Goal: Navigation & Orientation: Find specific page/section

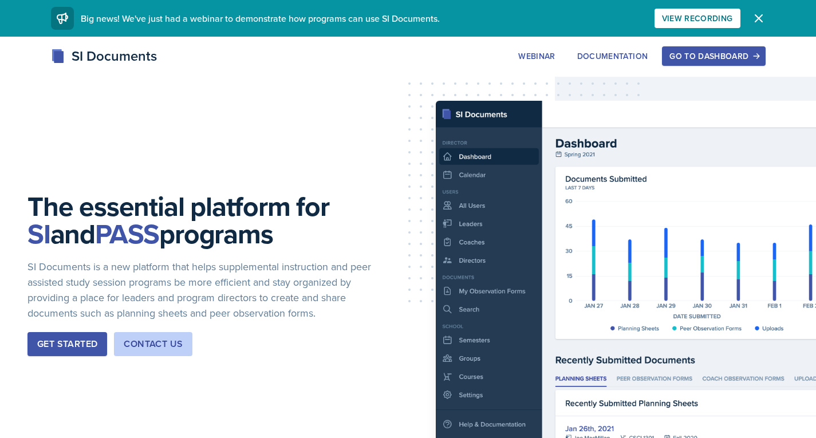
click at [710, 54] on div "Go to Dashboard" at bounding box center [713, 56] width 88 height 9
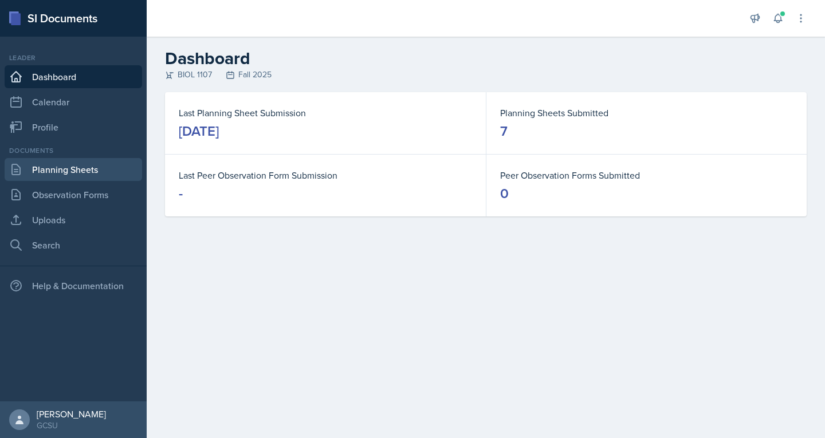
click at [40, 175] on link "Planning Sheets" at bounding box center [73, 169] width 137 height 23
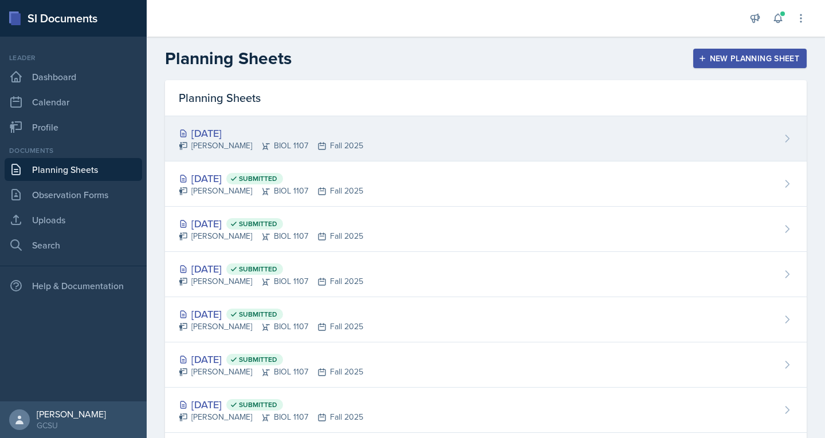
click at [237, 132] on div "[DATE]" at bounding box center [271, 132] width 184 height 15
